Goal: Task Accomplishment & Management: Manage account settings

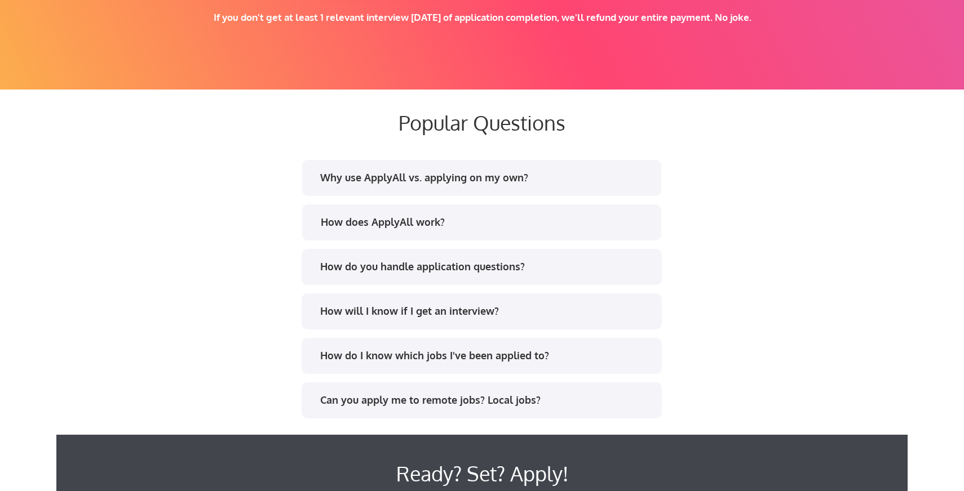
scroll to position [2061, 0]
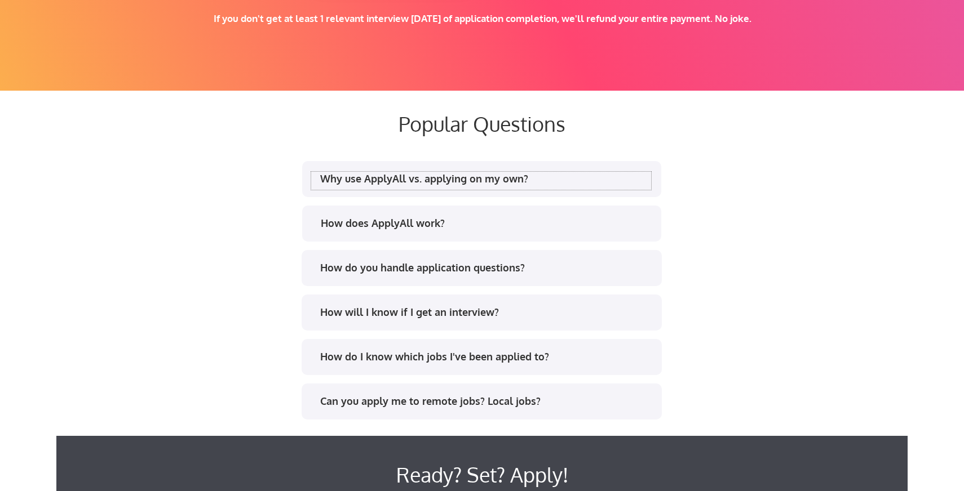
click at [520, 184] on div "Why use ApplyAll vs. applying on my own?" at bounding box center [485, 179] width 331 height 14
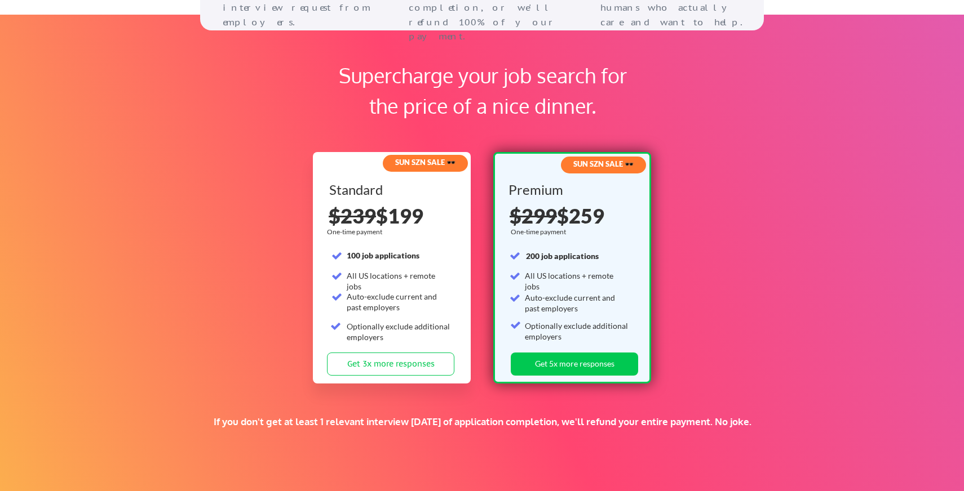
scroll to position [1576, 0]
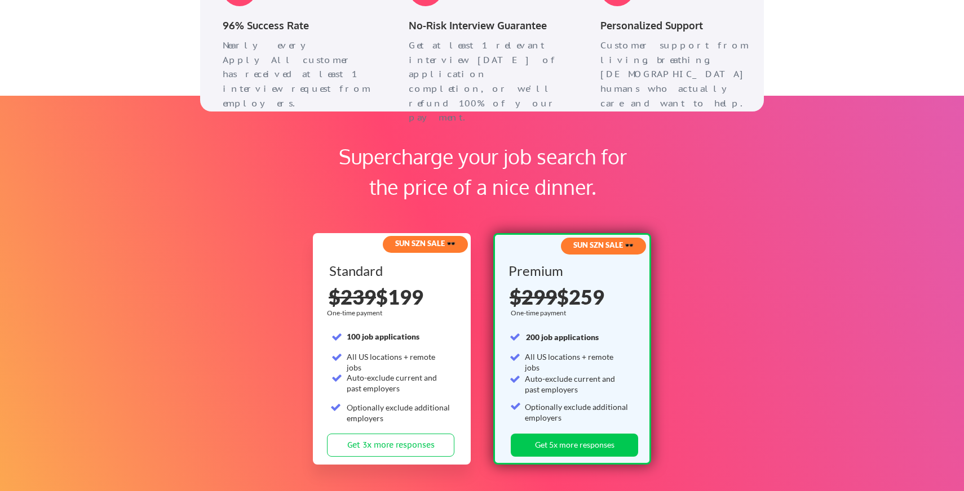
click at [564, 340] on strong "200 job applications" at bounding box center [562, 338] width 73 height 10
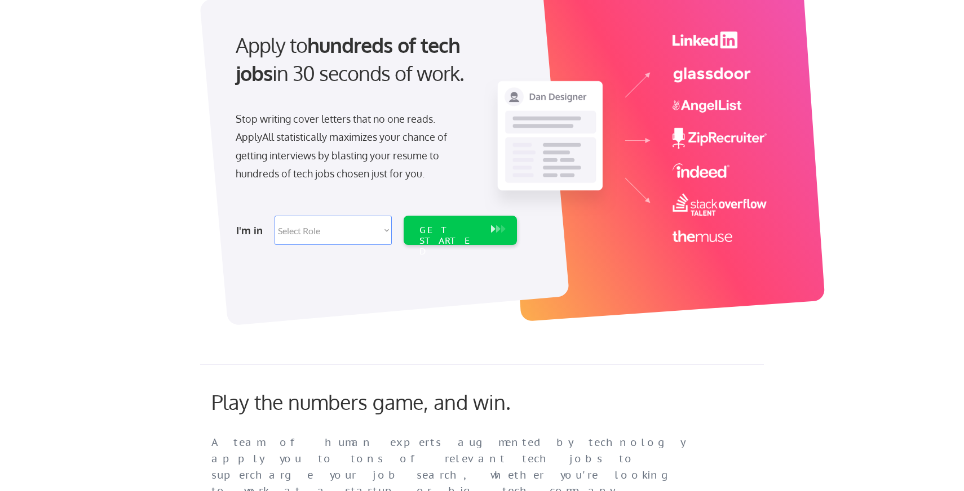
scroll to position [0, 0]
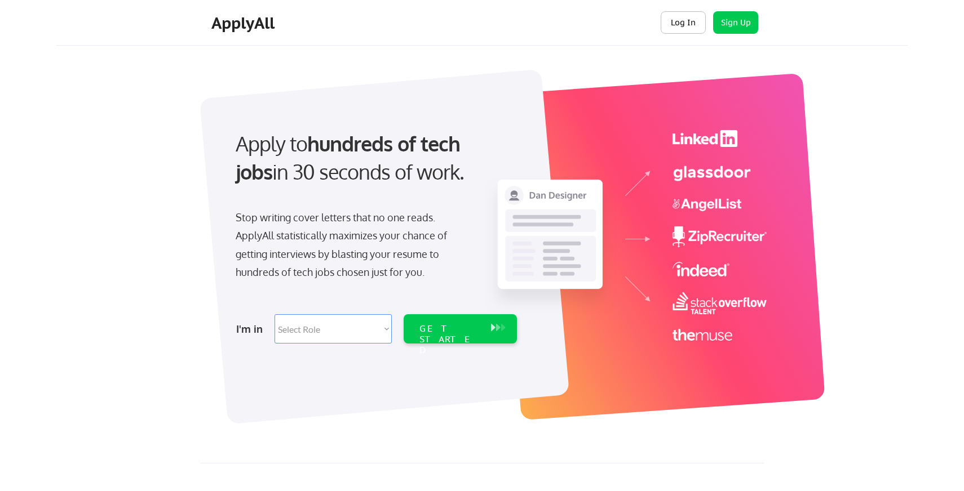
click at [679, 36] on div "ApplyAll Log In Sign Up Log Out" at bounding box center [482, 25] width 564 height 28
click at [679, 26] on button "Log In" at bounding box center [683, 22] width 45 height 23
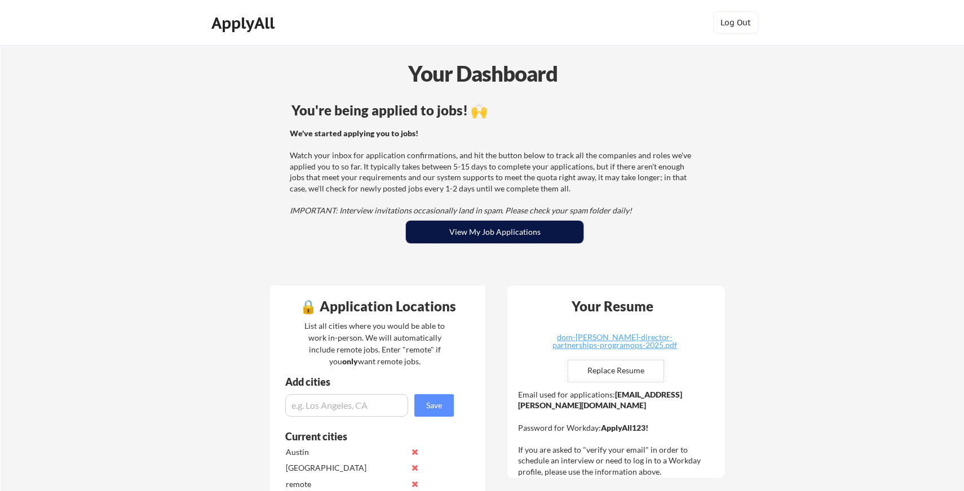
click at [463, 228] on button "View My Job Applications" at bounding box center [495, 232] width 178 height 23
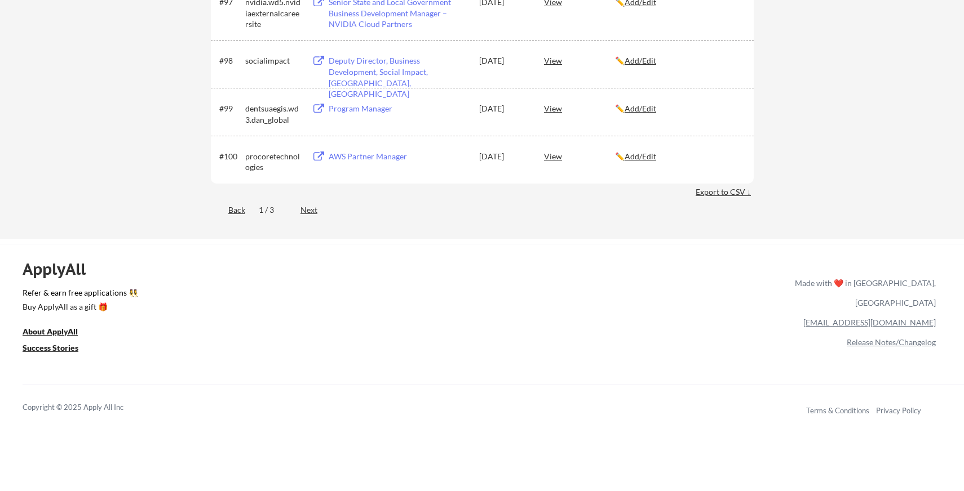
scroll to position [4635, 0]
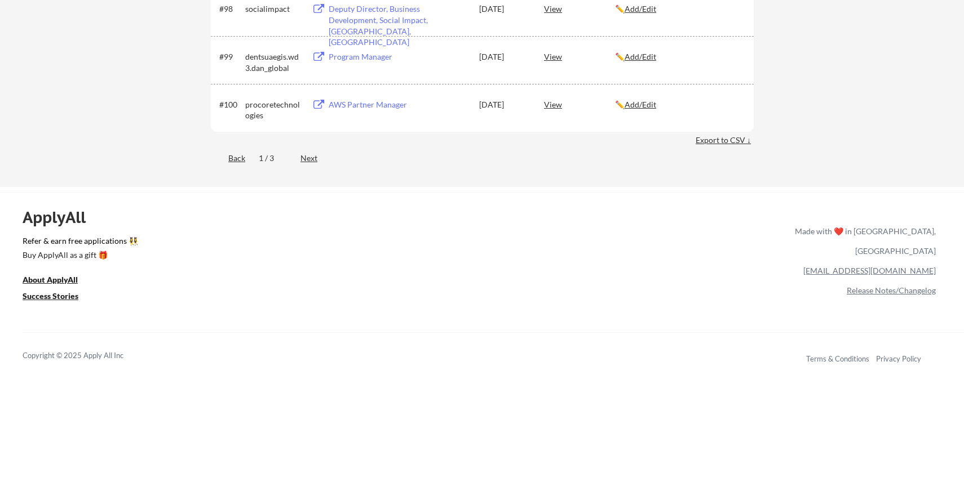
click at [703, 140] on div "Export to CSV ↓" at bounding box center [724, 140] width 58 height 11
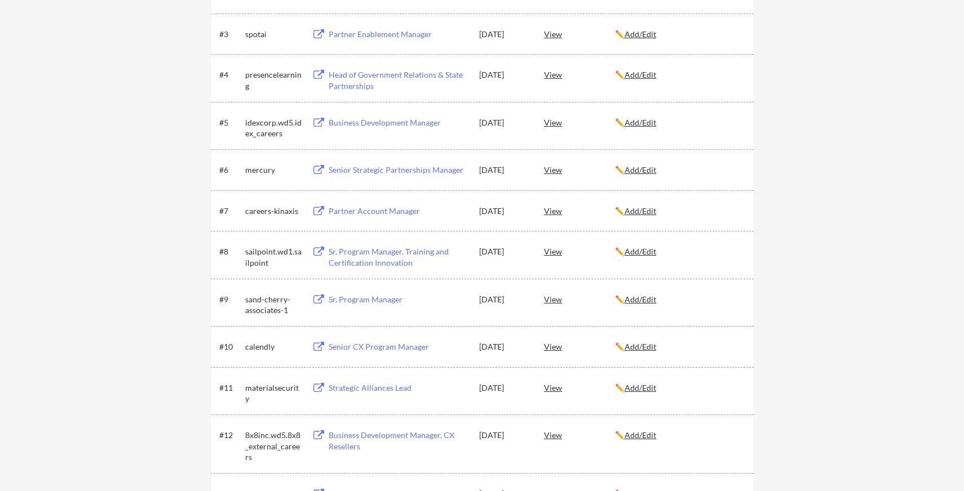
scroll to position [0, 0]
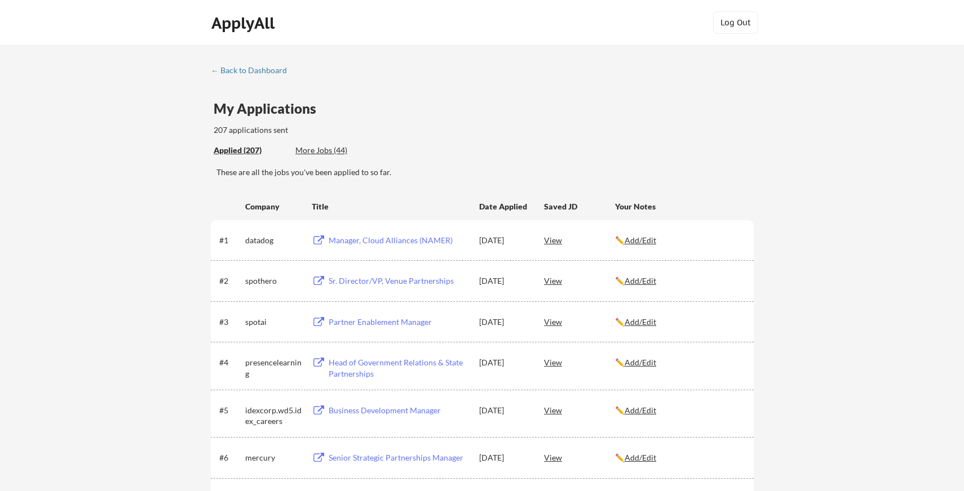
click at [317, 148] on div "More Jobs (44)" at bounding box center [336, 150] width 83 height 11
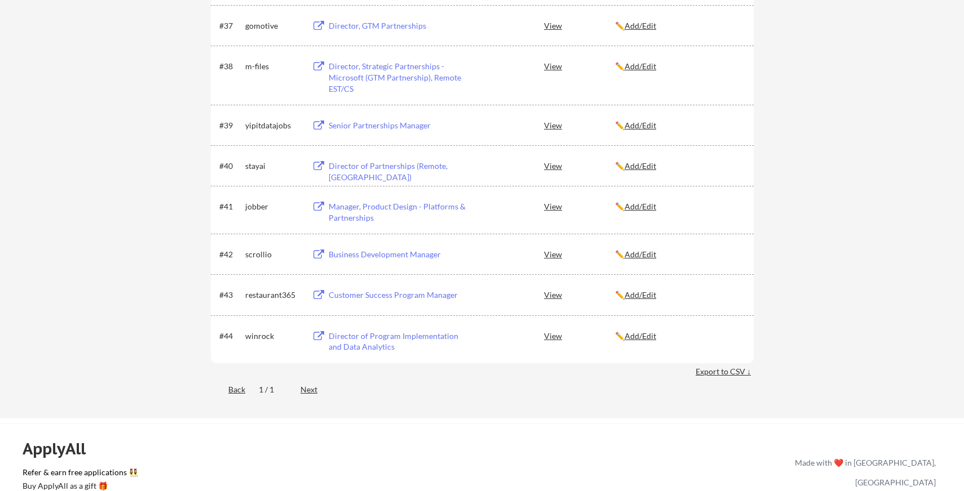
scroll to position [1857, 0]
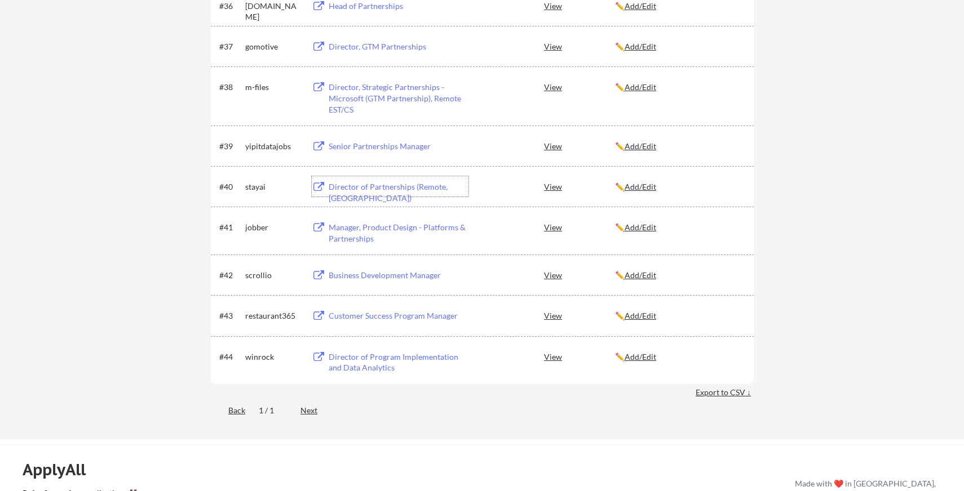
click at [340, 189] on div "Director of Partnerships (Remote, USA)" at bounding box center [399, 192] width 140 height 22
click at [414, 314] on div "Customer Success Program Manager" at bounding box center [399, 316] width 140 height 11
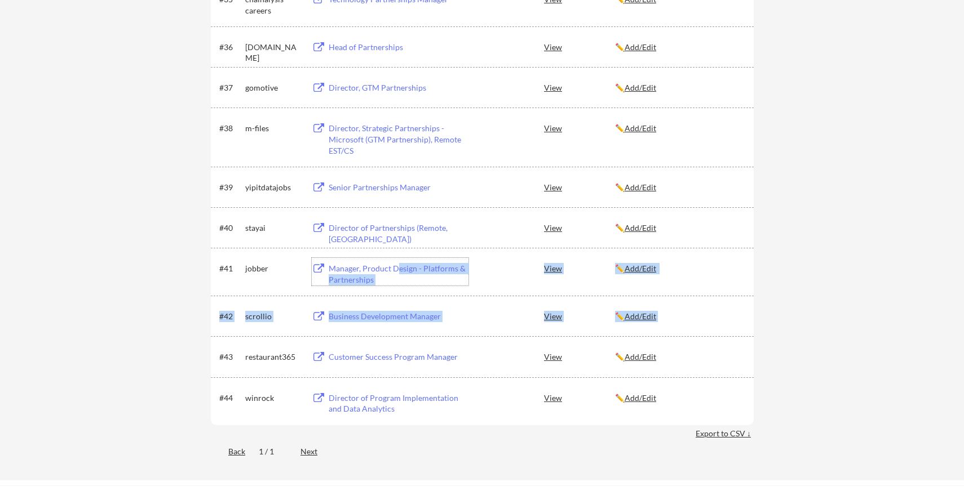
drag, startPoint x: 399, startPoint y: 268, endPoint x: 398, endPoint y: 296, distance: 27.6
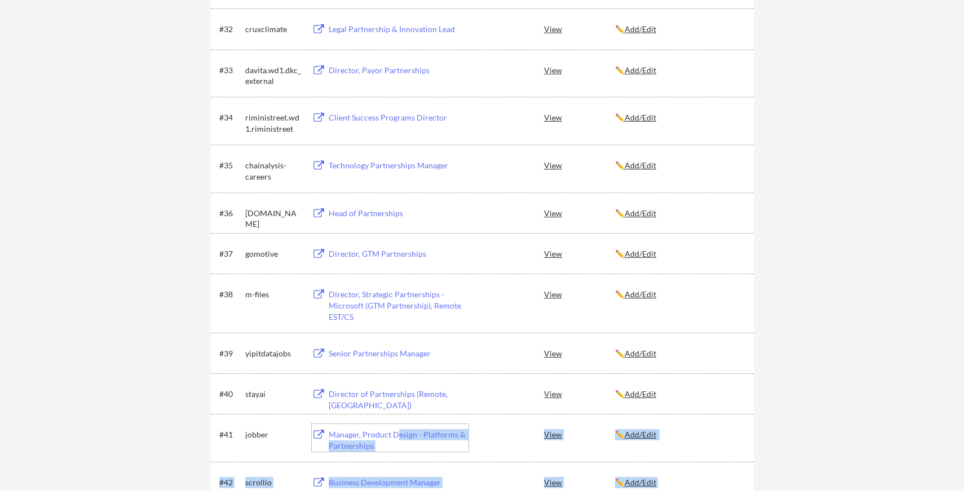
scroll to position [1649, 0]
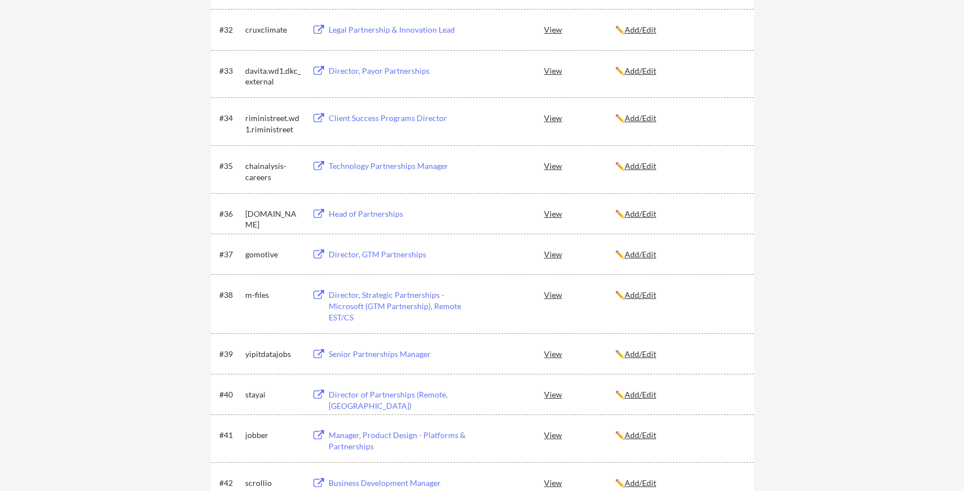
click at [381, 225] on div "#36 rwa.xyz Head of Partnerships View ✏️ Add/Edit" at bounding box center [482, 213] width 543 height 41
click at [381, 218] on div "Head of Partnerships" at bounding box center [399, 214] width 140 height 11
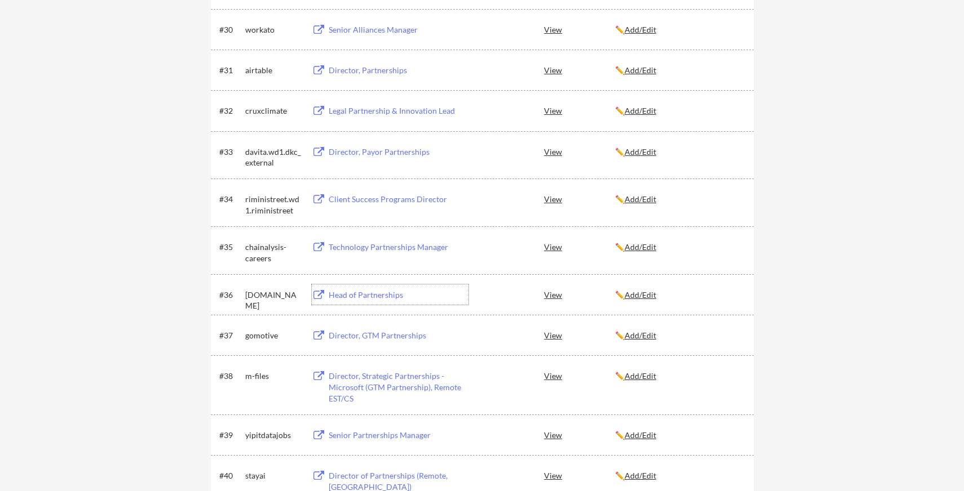
scroll to position [1567, 0]
click at [414, 199] on div "Client Success Programs Director" at bounding box center [399, 199] width 140 height 11
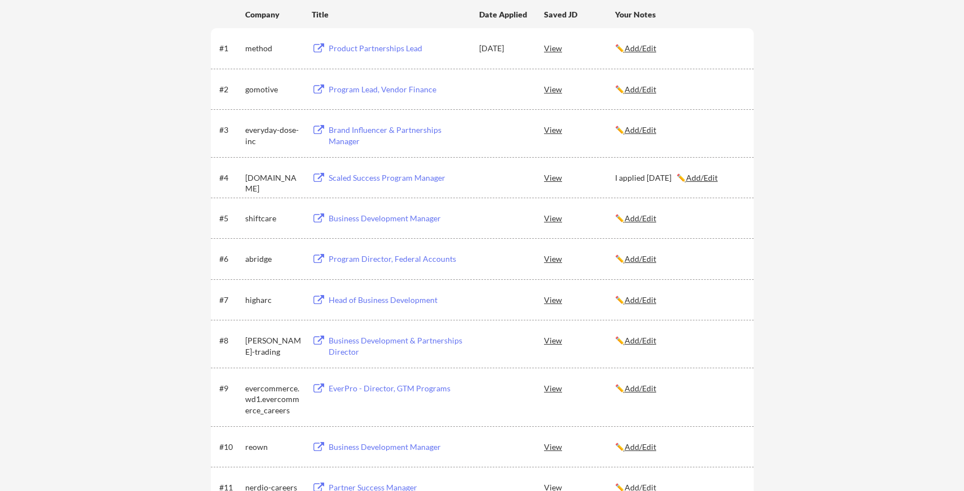
scroll to position [0, 0]
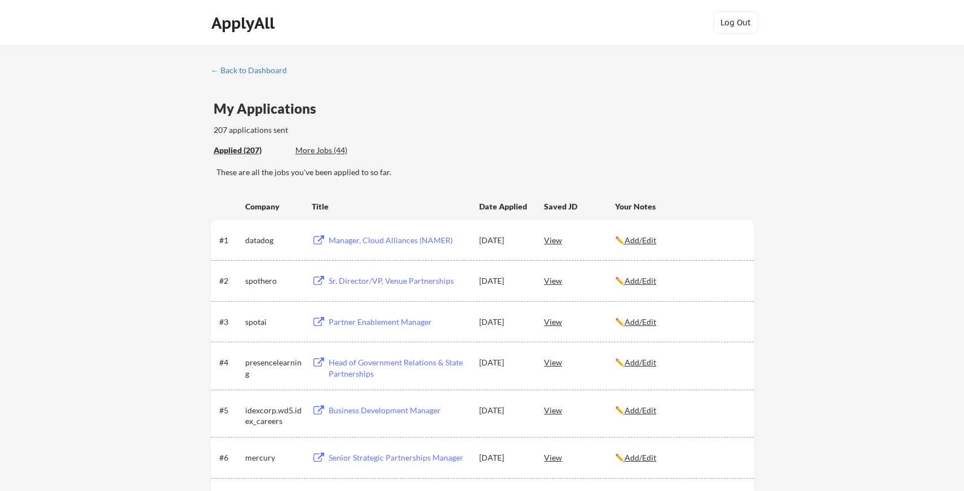
click at [727, 24] on button "Log Out" at bounding box center [735, 22] width 45 height 23
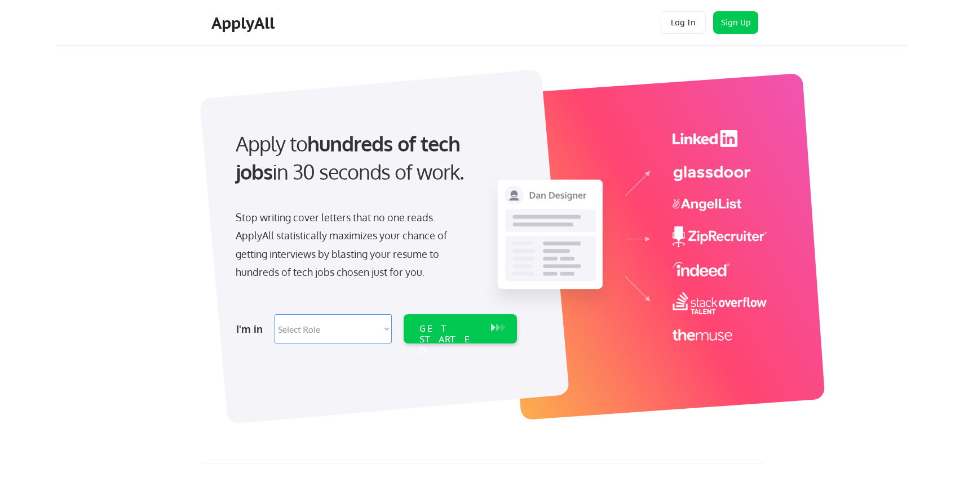
click at [821, 396] on div at bounding box center [662, 246] width 326 height 347
